Goal: Task Accomplishment & Management: Manage account settings

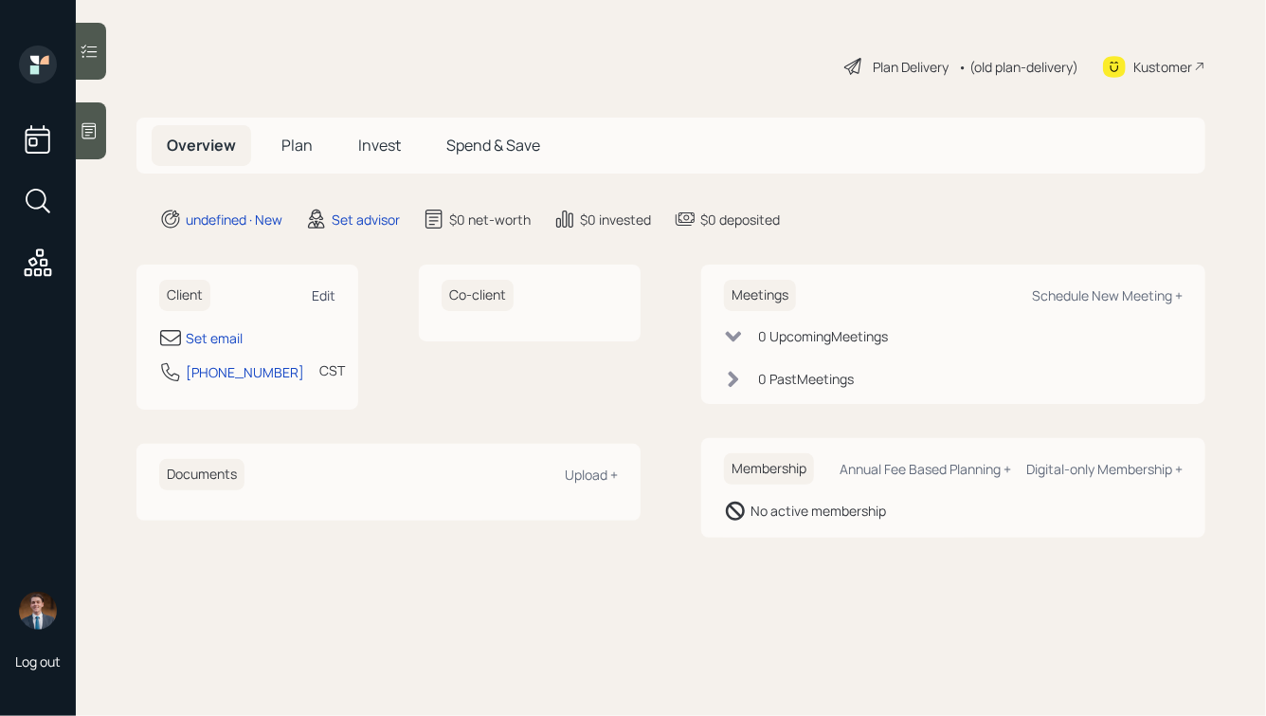
click at [323, 295] on div "Edit" at bounding box center [324, 295] width 24 height 18
select select "America/[GEOGRAPHIC_DATA]"
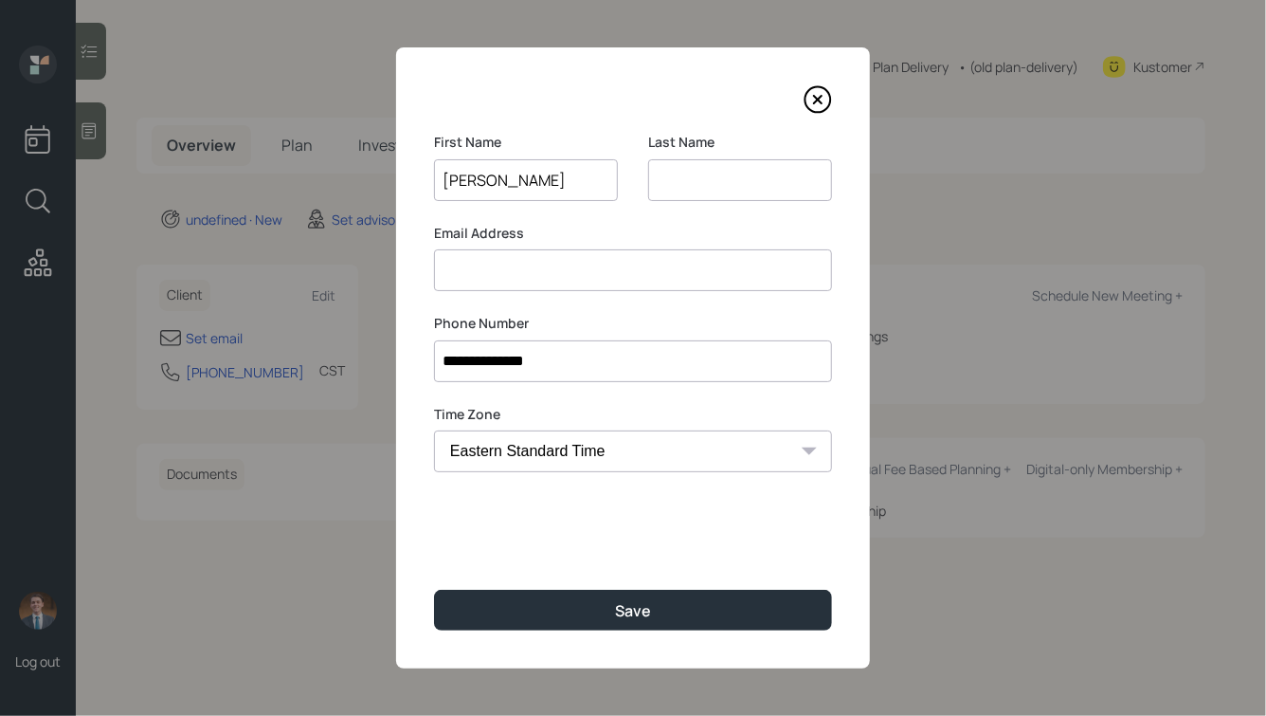
type input "[PERSON_NAME]"
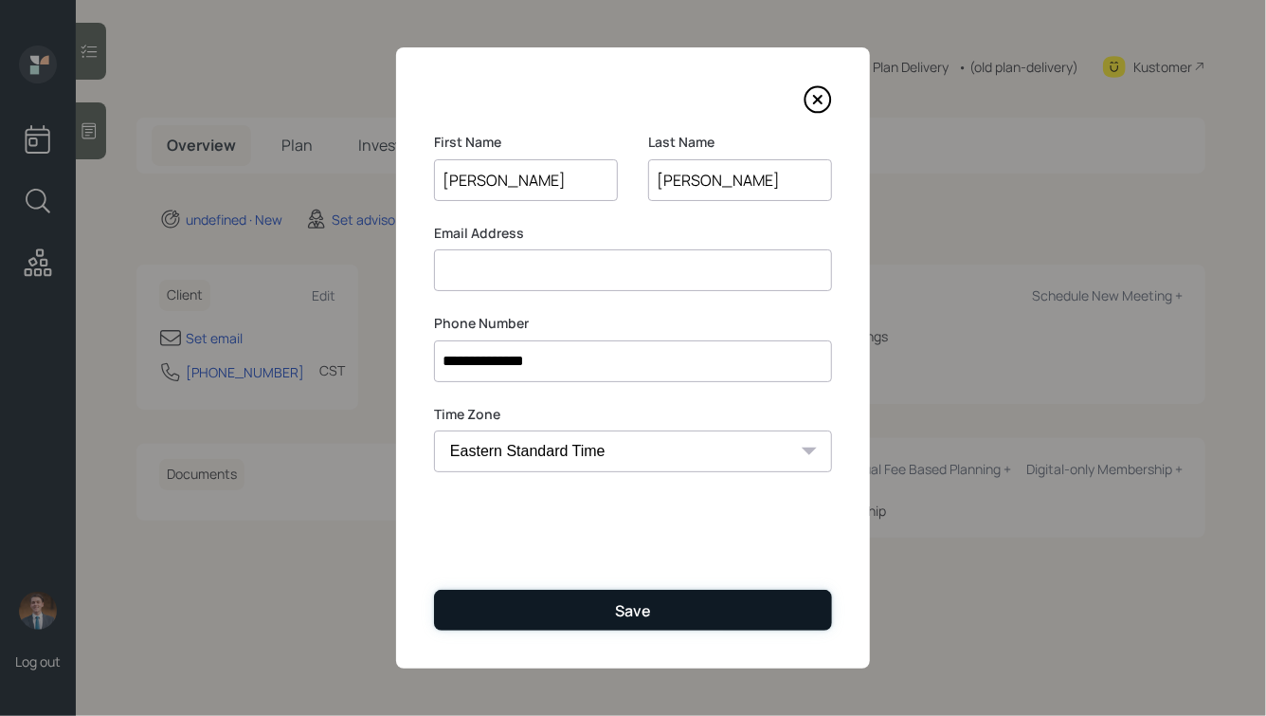
click at [586, 615] on button "Save" at bounding box center [633, 610] width 398 height 41
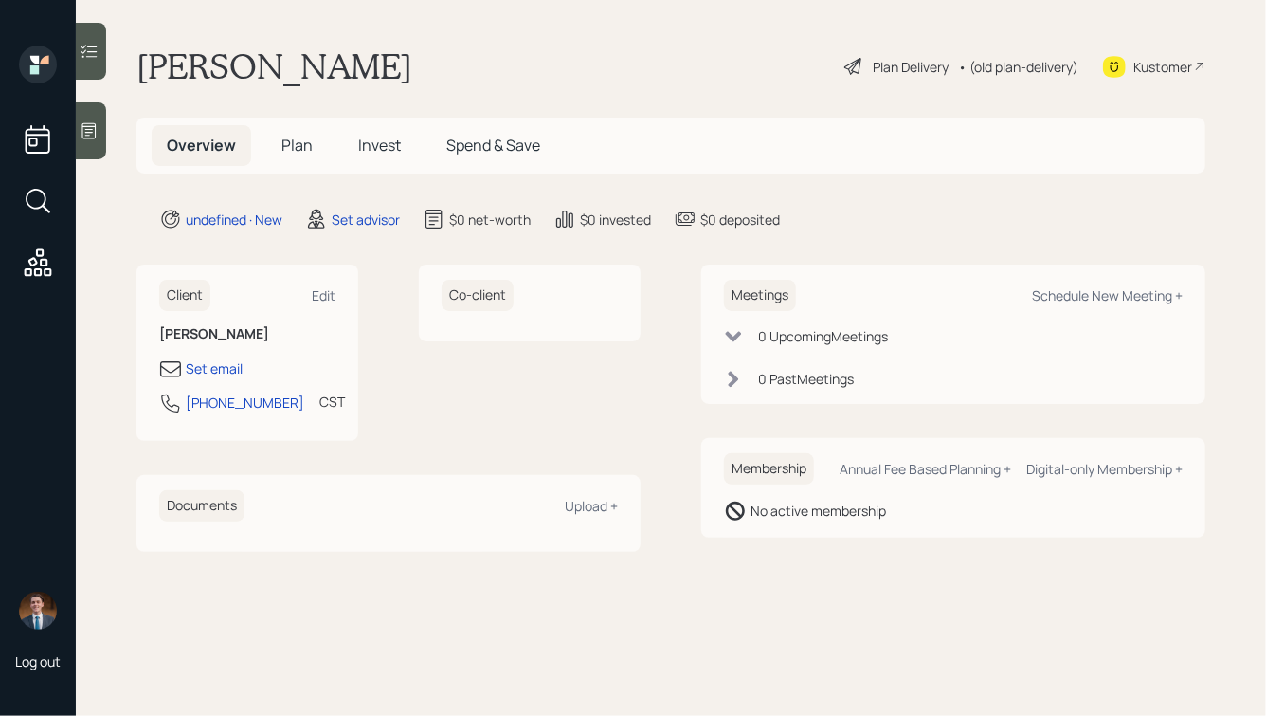
click at [93, 132] on icon at bounding box center [89, 130] width 19 height 19
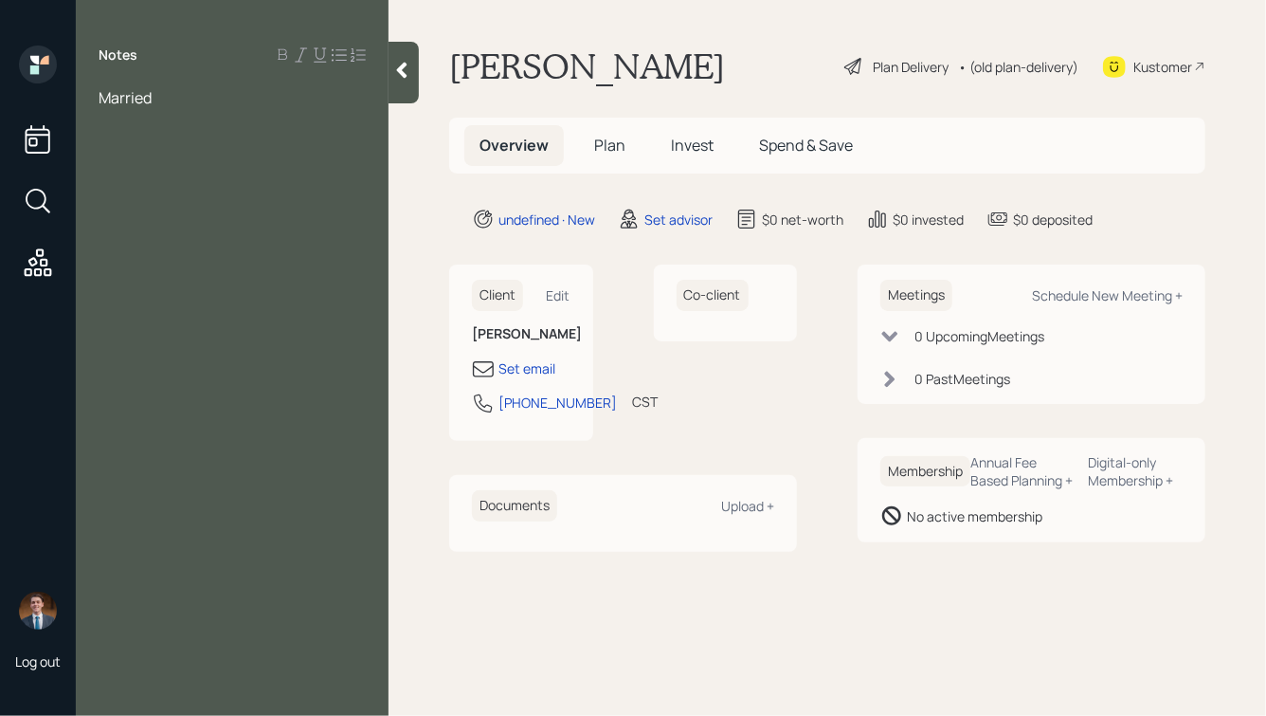
click at [398, 78] on icon at bounding box center [401, 70] width 19 height 19
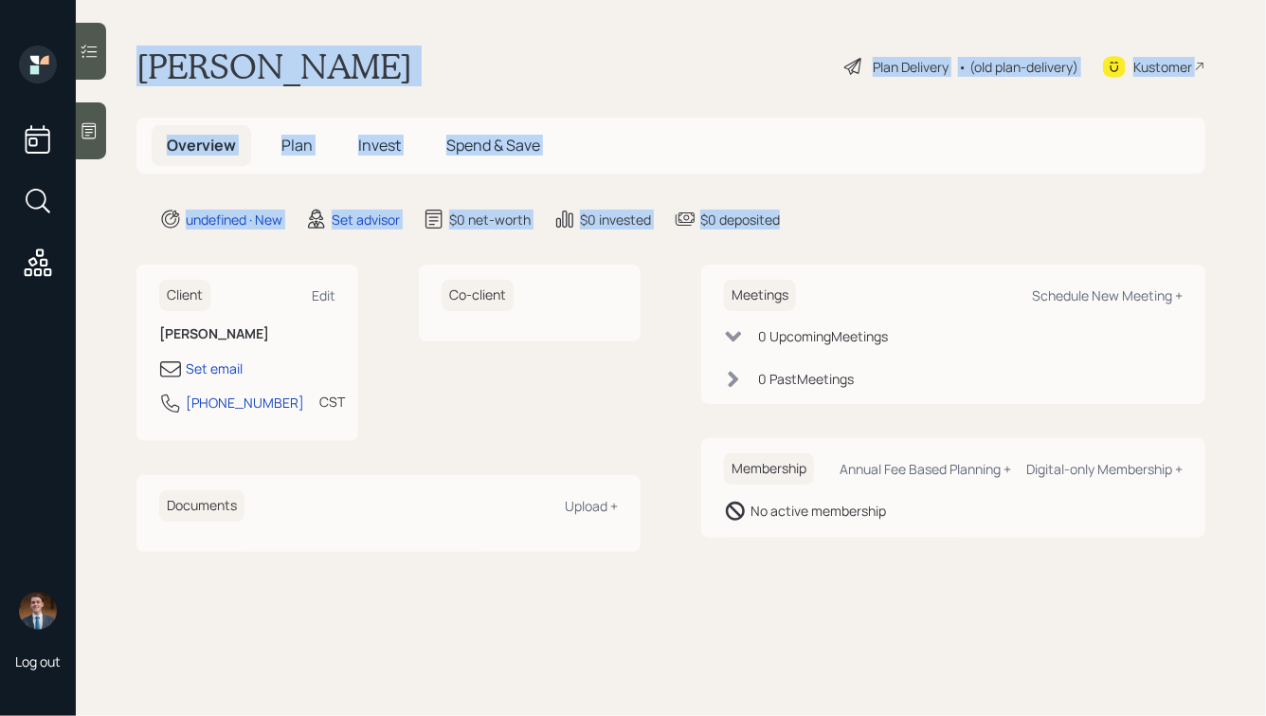
drag, startPoint x: 802, startPoint y: 224, endPoint x: 286, endPoint y: 27, distance: 551.7
click at [286, 27] on main "[PERSON_NAME] Plan Delivery • (old plan-delivery) Kustomer Overview Plan Invest…" at bounding box center [671, 358] width 1190 height 716
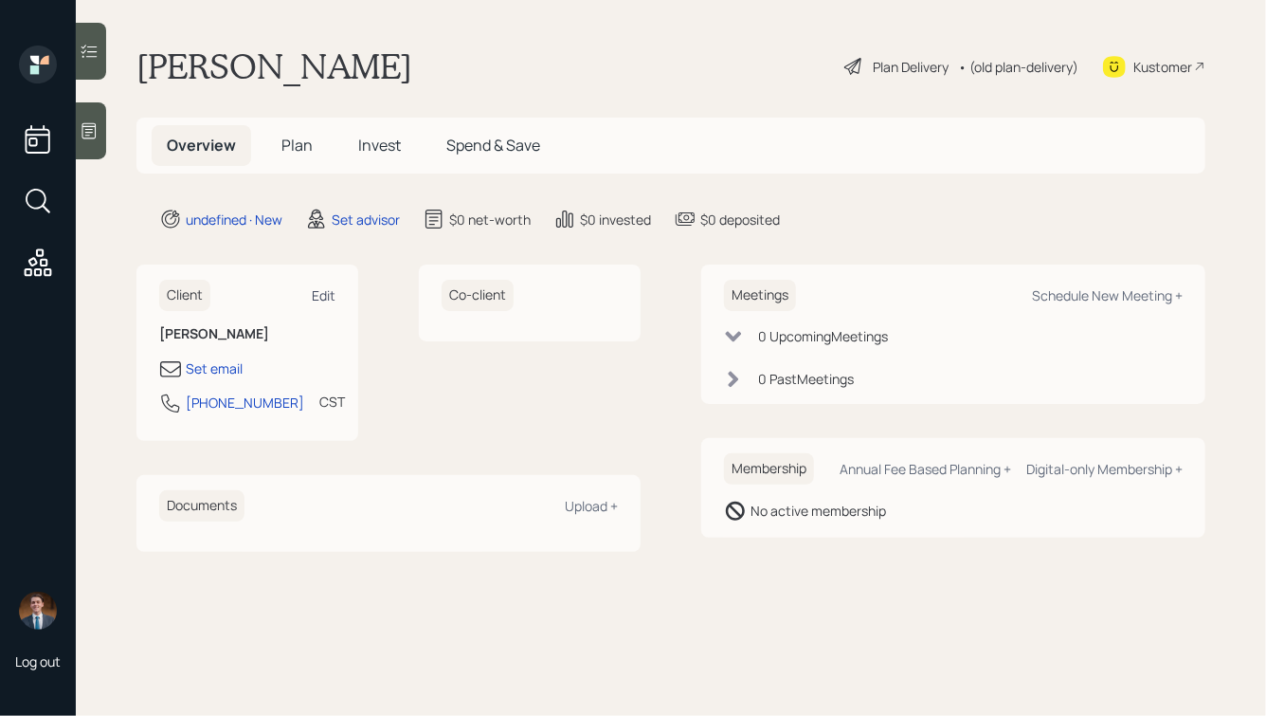
click at [324, 295] on div "Edit" at bounding box center [324, 295] width 24 height 18
select select "America/[GEOGRAPHIC_DATA]"
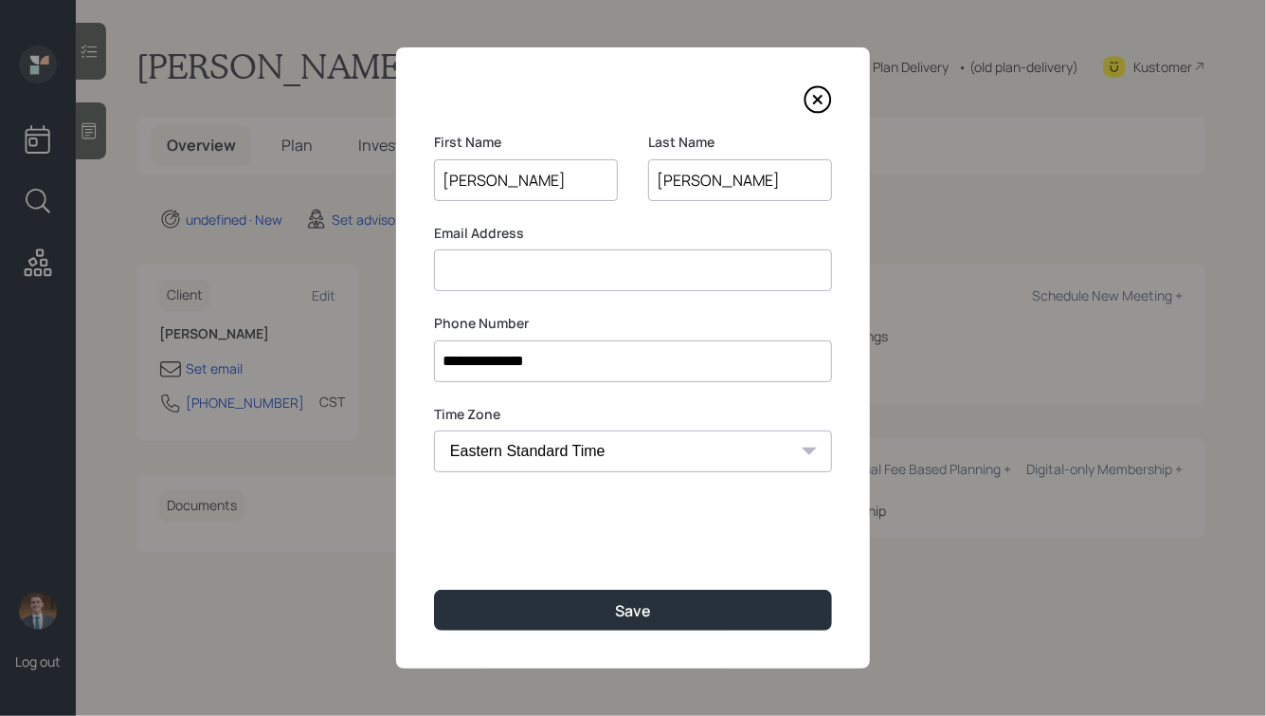
click at [482, 266] on input at bounding box center [633, 270] width 398 height 42
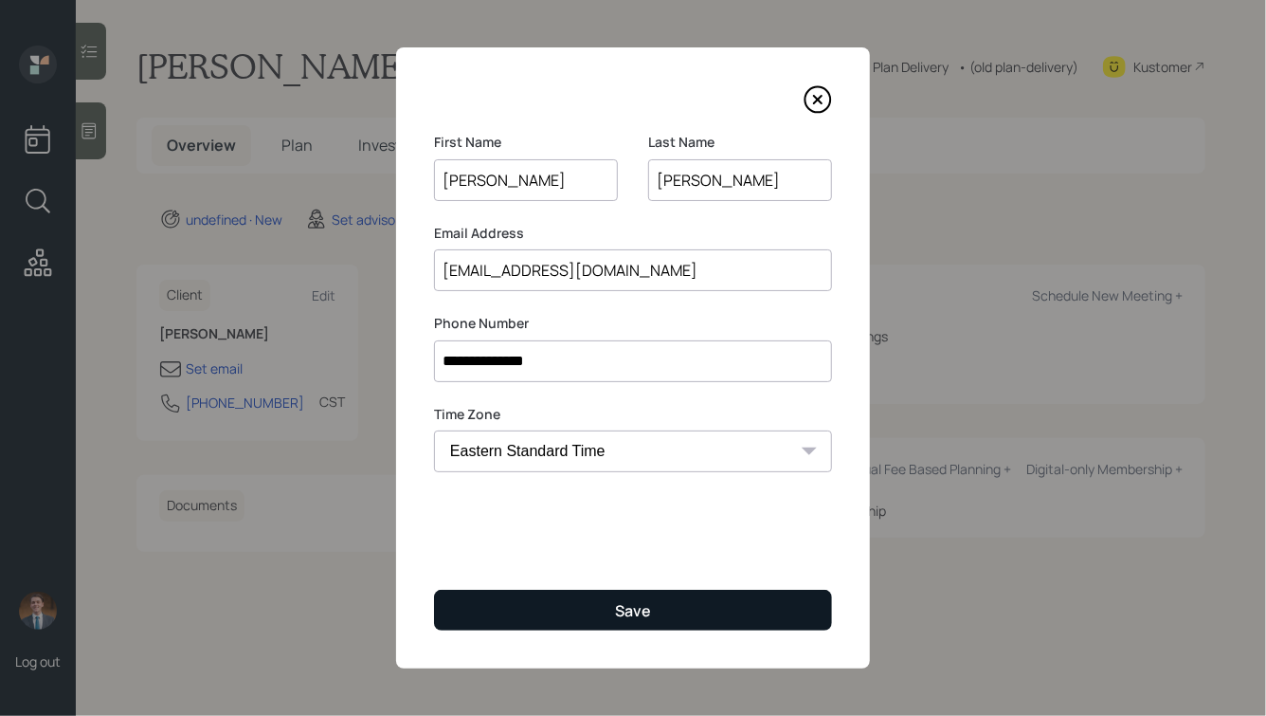
type input "[EMAIL_ADDRESS][DOMAIN_NAME]"
click at [571, 605] on button "Save" at bounding box center [633, 610] width 398 height 41
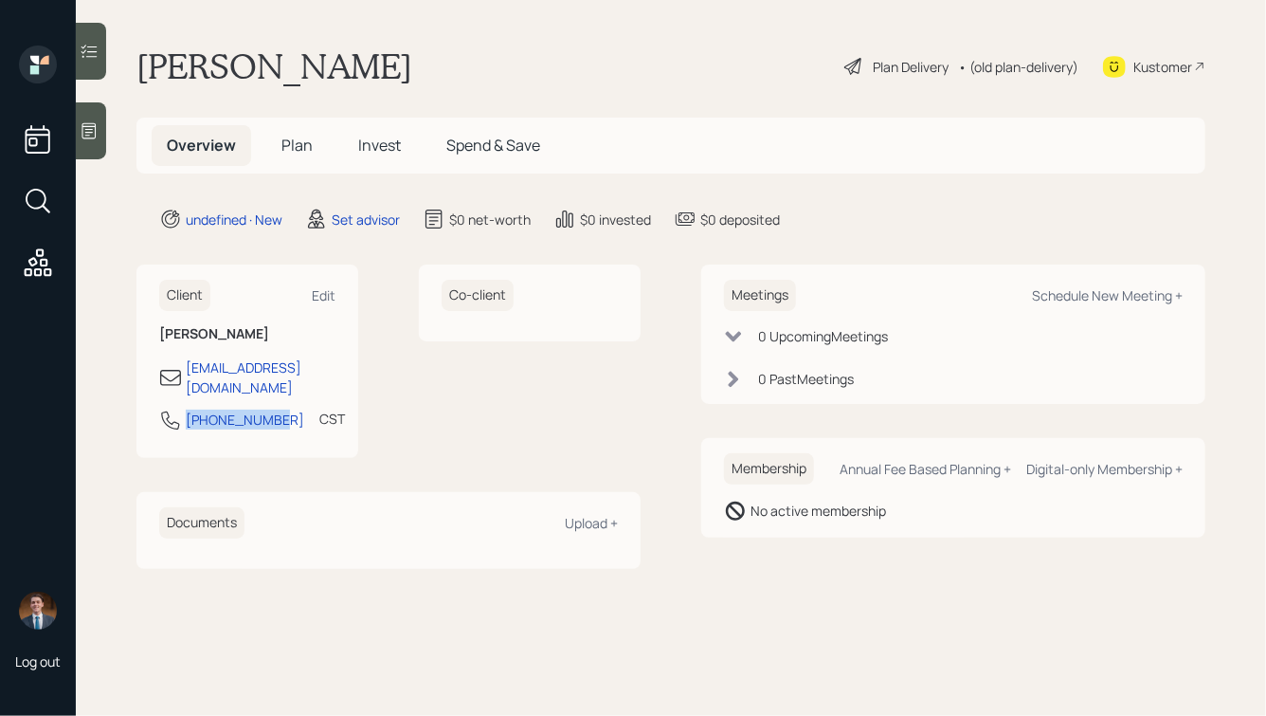
drag, startPoint x: 276, startPoint y: 402, endPoint x: 146, endPoint y: 403, distance: 129.8
click at [146, 403] on div "Client Edit [PERSON_NAME] [EMAIL_ADDRESS][DOMAIN_NAME] [PHONE_NUMBER] CST Curre…" at bounding box center [247, 360] width 222 height 193
copy div "[PHONE_NUMBER]"
click at [1067, 296] on div "Schedule New Meeting +" at bounding box center [1107, 295] width 151 height 18
select select "round-[PERSON_NAME]"
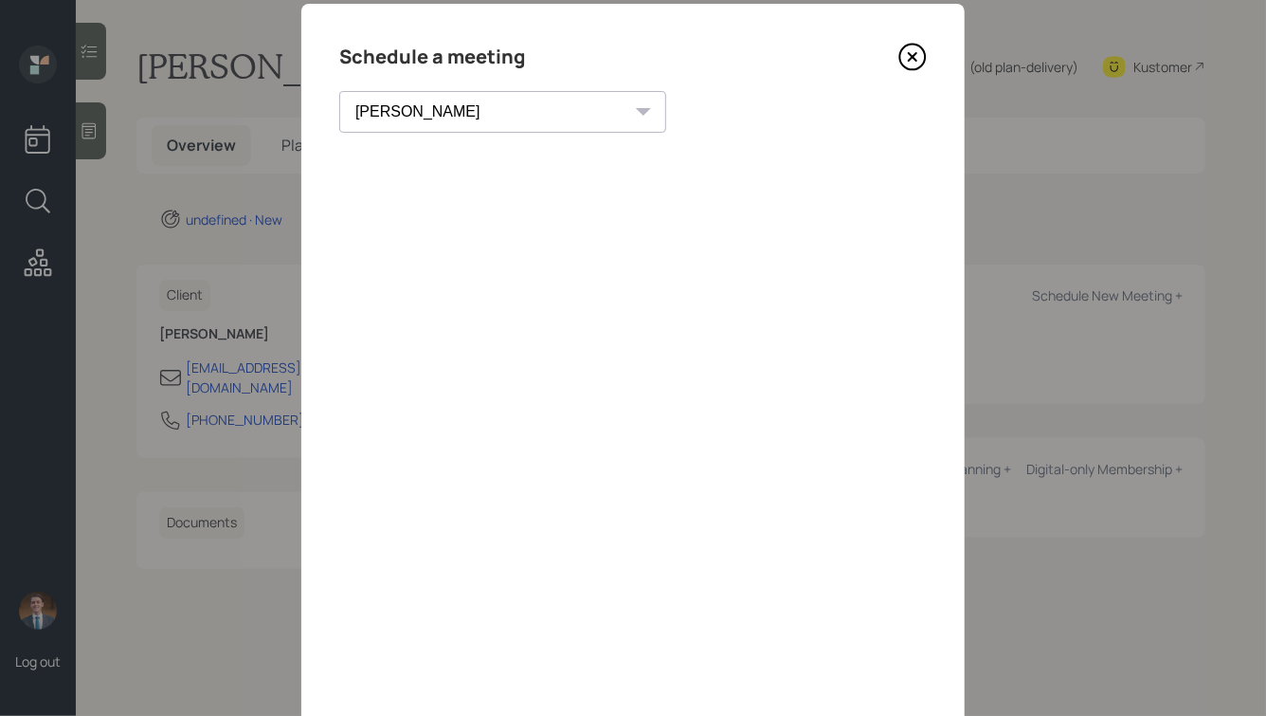
scroll to position [47, 0]
